Goal: Book appointment/travel/reservation

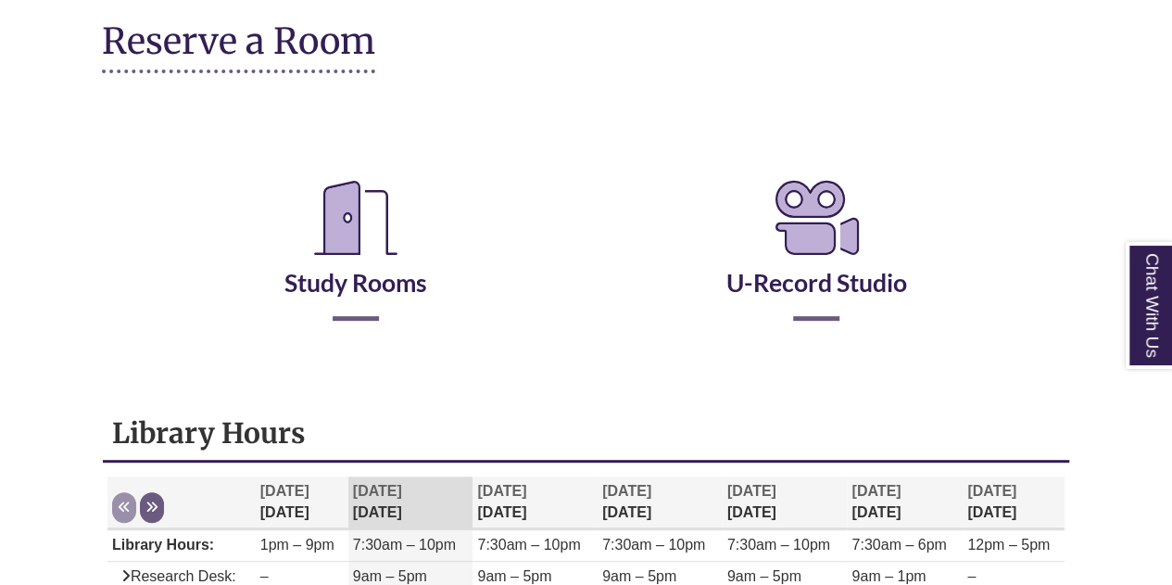
scroll to position [278, 0]
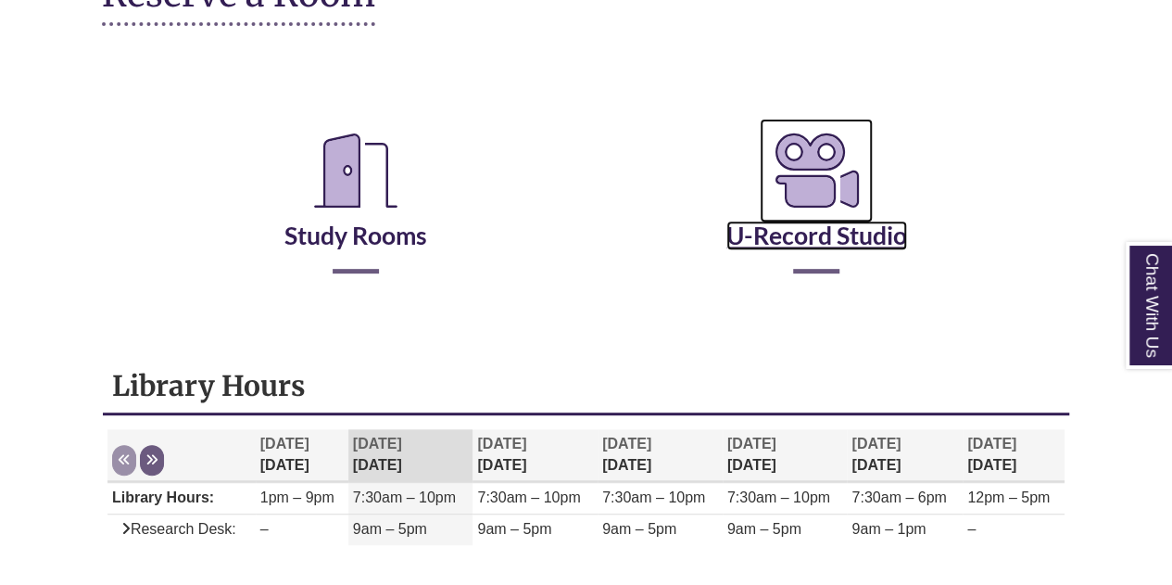
click at [811, 177] on icon "Reserve a Room" at bounding box center [816, 171] width 113 height 104
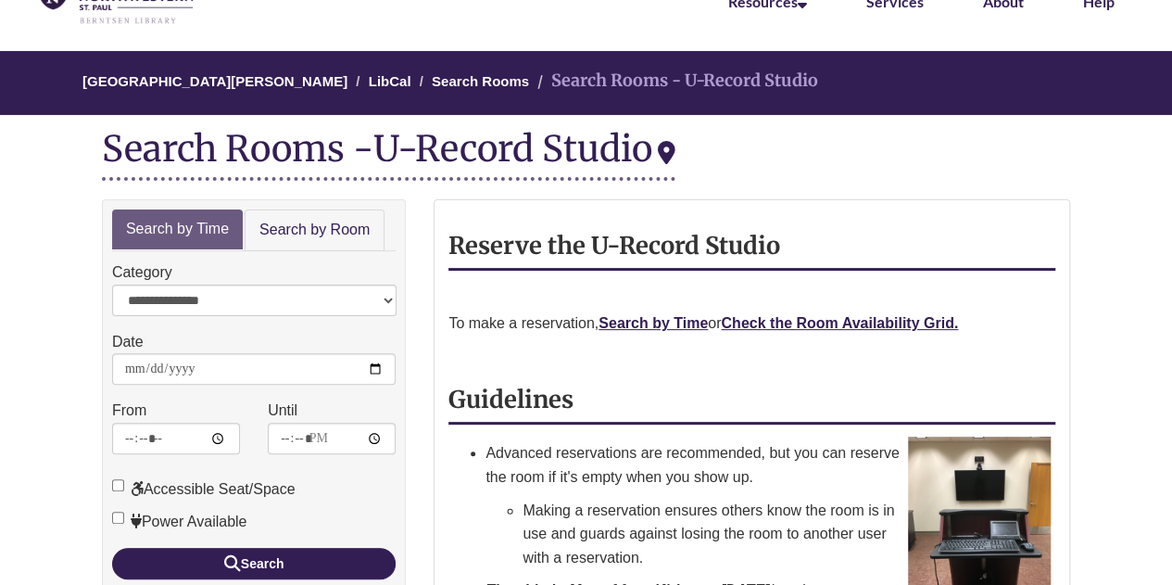
scroll to position [93, 0]
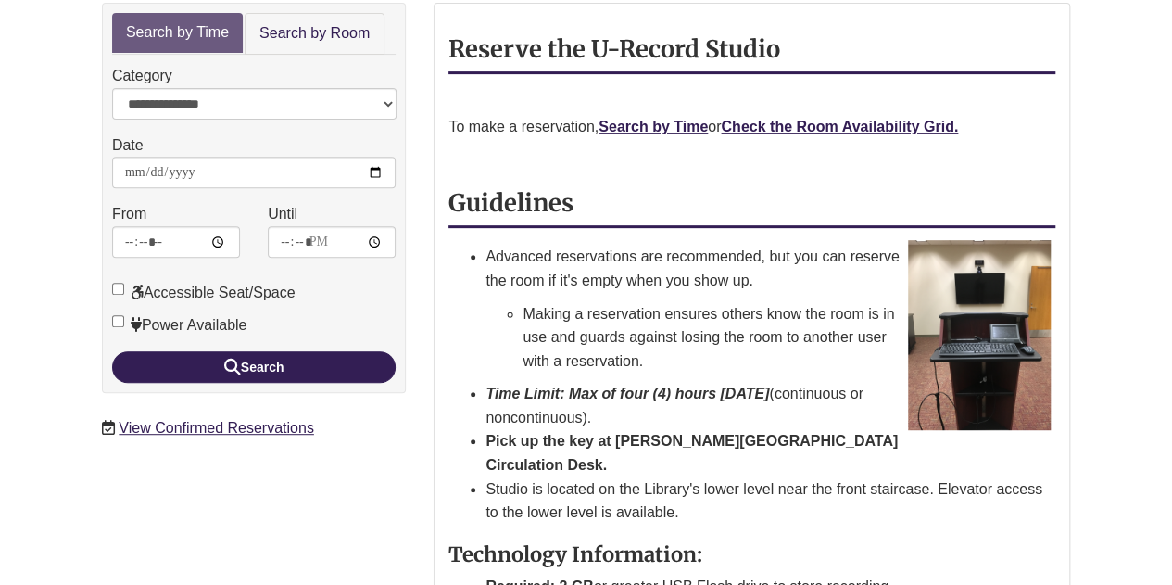
scroll to position [278, 0]
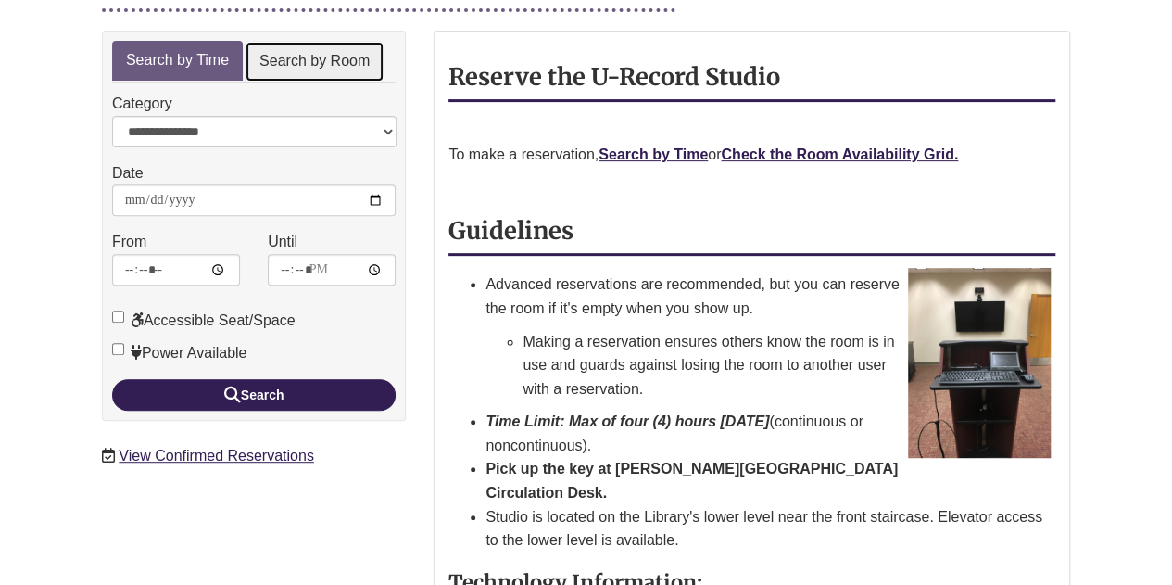
click at [330, 62] on link "Search by Room" at bounding box center [315, 62] width 140 height 42
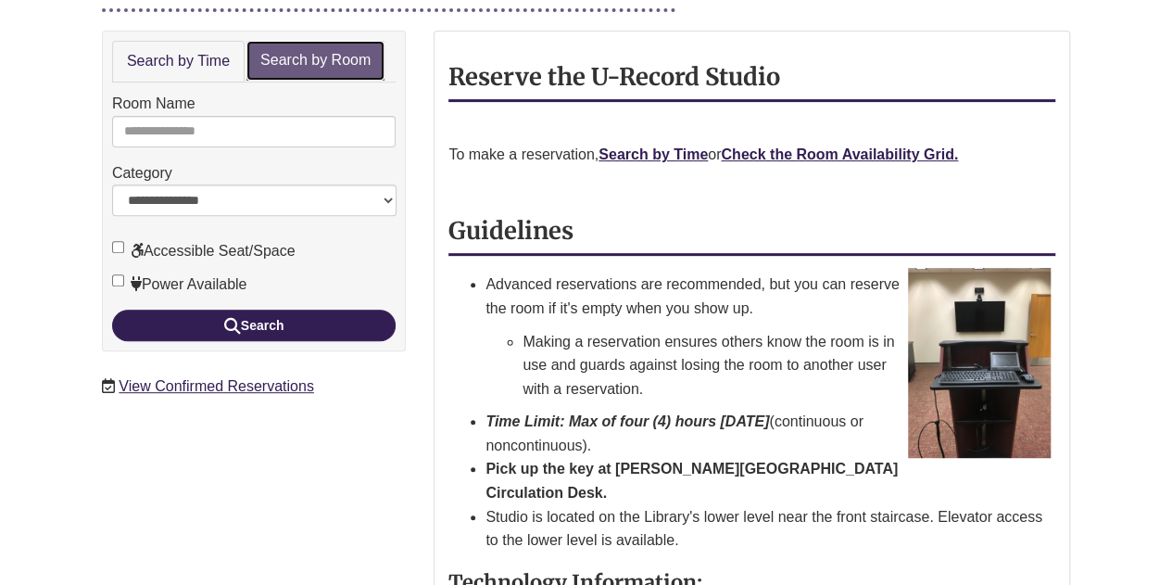
click at [330, 62] on link "Search by Room" at bounding box center [316, 61] width 138 height 40
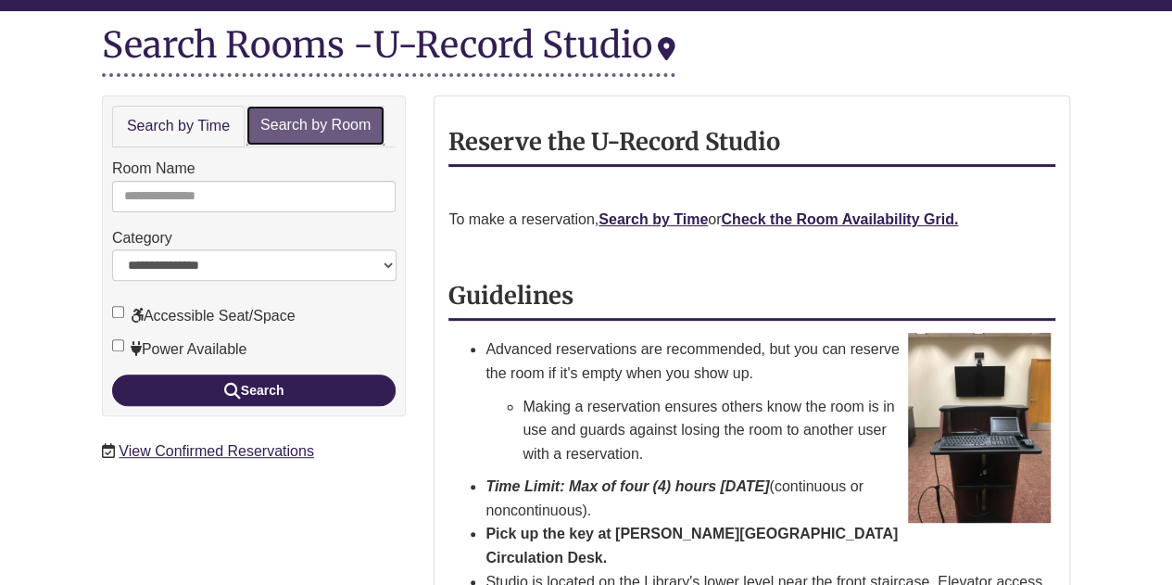
scroll to position [0, 0]
